Goal: Transaction & Acquisition: Purchase product/service

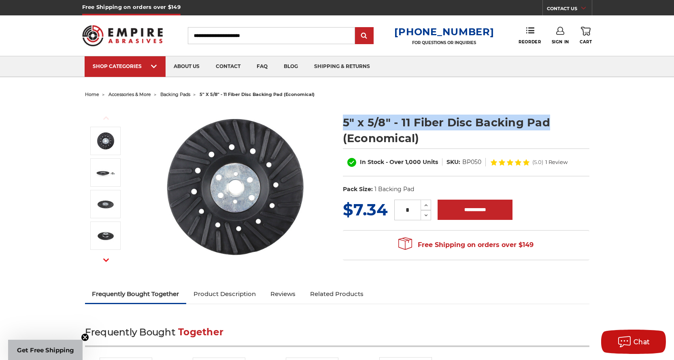
drag, startPoint x: 337, startPoint y: 118, endPoint x: 533, endPoint y: 120, distance: 196.4
click at [560, 124] on section "5" x 5/8" - 11 Fiber Disc Backing Pad (Economical) In Stock - Over 1,000 Units …" at bounding box center [466, 152] width 258 height 92
copy h1 "5" x 5/8" - 11 Fiber Disc Backing Pad"
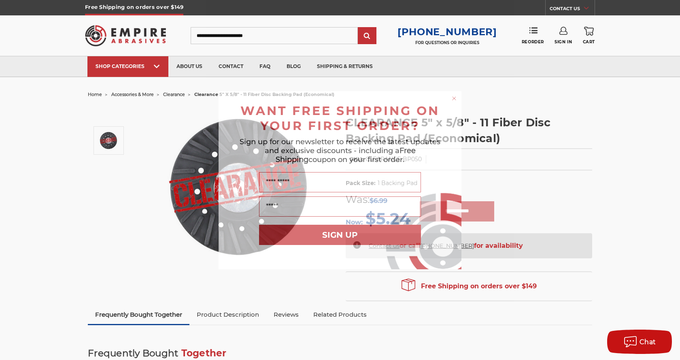
click at [119, 193] on div "Close dialog WANT FREE SHIPPING ON YOUR FIRST ORDER? Sign up for our newsletter…" at bounding box center [340, 180] width 680 height 360
click at [148, 194] on div "Close dialog WANT FREE SHIPPING ON YOUR FIRST ORDER? Sign up for our newsletter…" at bounding box center [340, 180] width 680 height 360
click at [454, 98] on icon "Close dialog" at bounding box center [454, 98] width 3 height 3
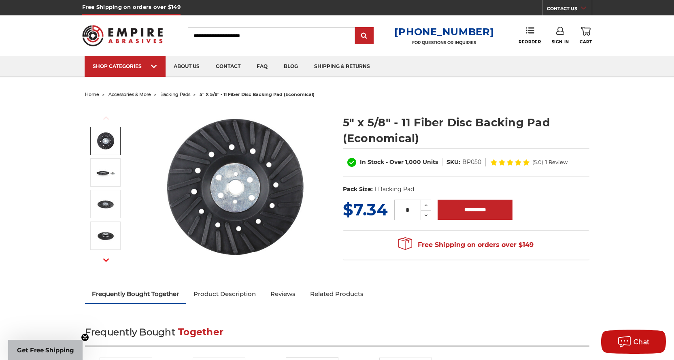
click at [108, 139] on img at bounding box center [106, 141] width 20 height 20
